Goal: Information Seeking & Learning: Learn about a topic

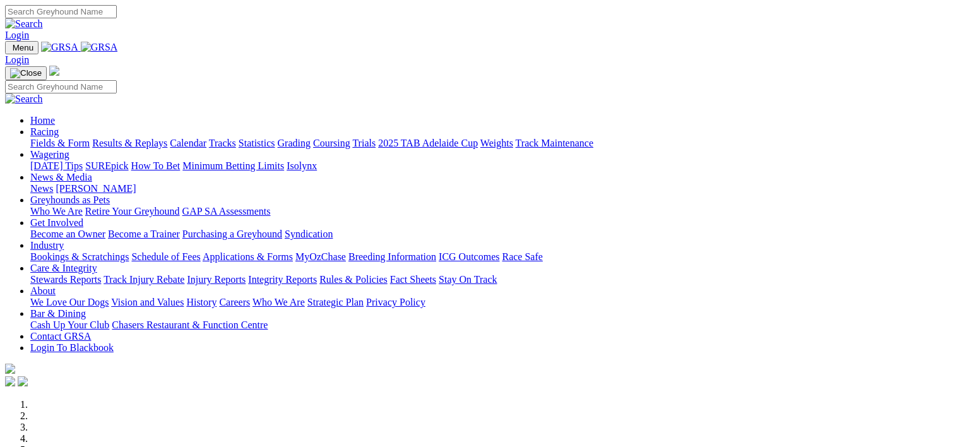
scroll to position [654, 0]
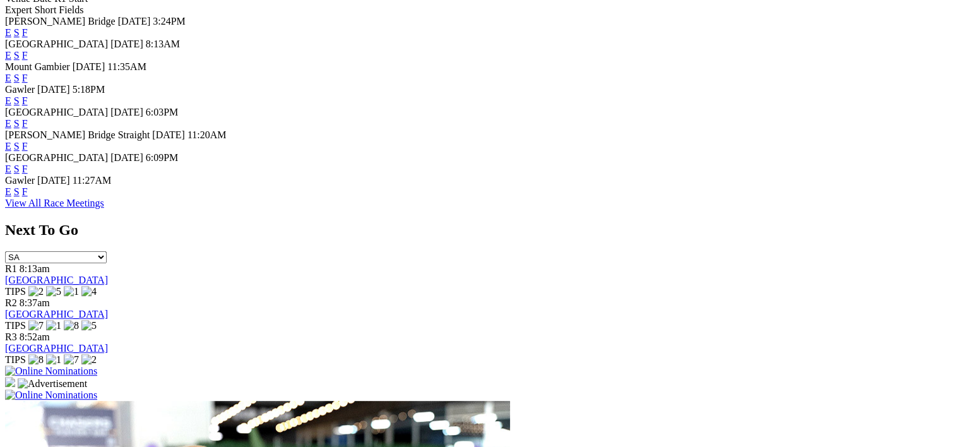
click at [28, 197] on link "F" at bounding box center [25, 191] width 6 height 11
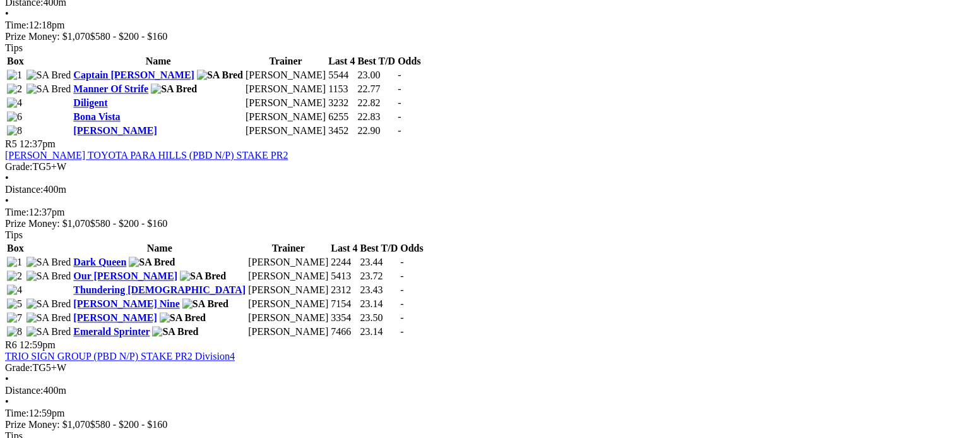
scroll to position [1272, 0]
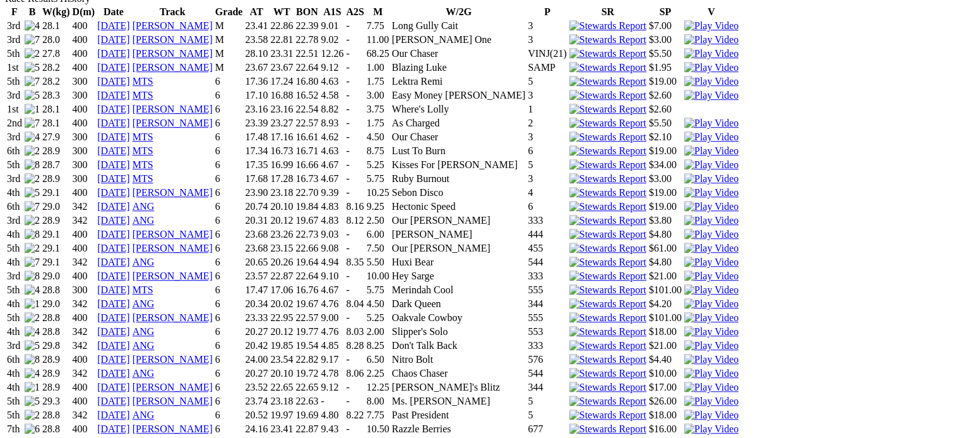
scroll to position [931, 0]
